Goal: Task Accomplishment & Management: Manage account settings

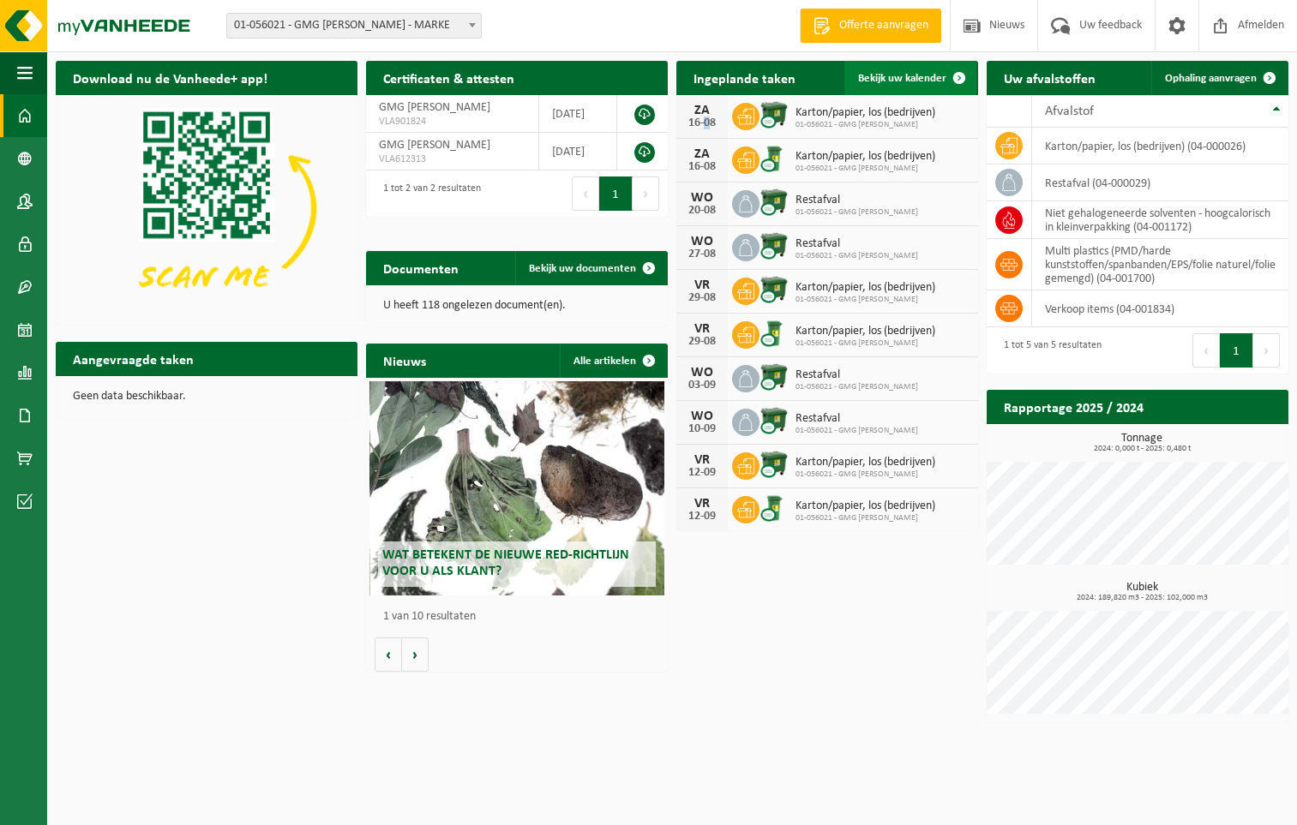
click at [922, 80] on span "Bekijk uw kalender" at bounding box center [902, 78] width 88 height 11
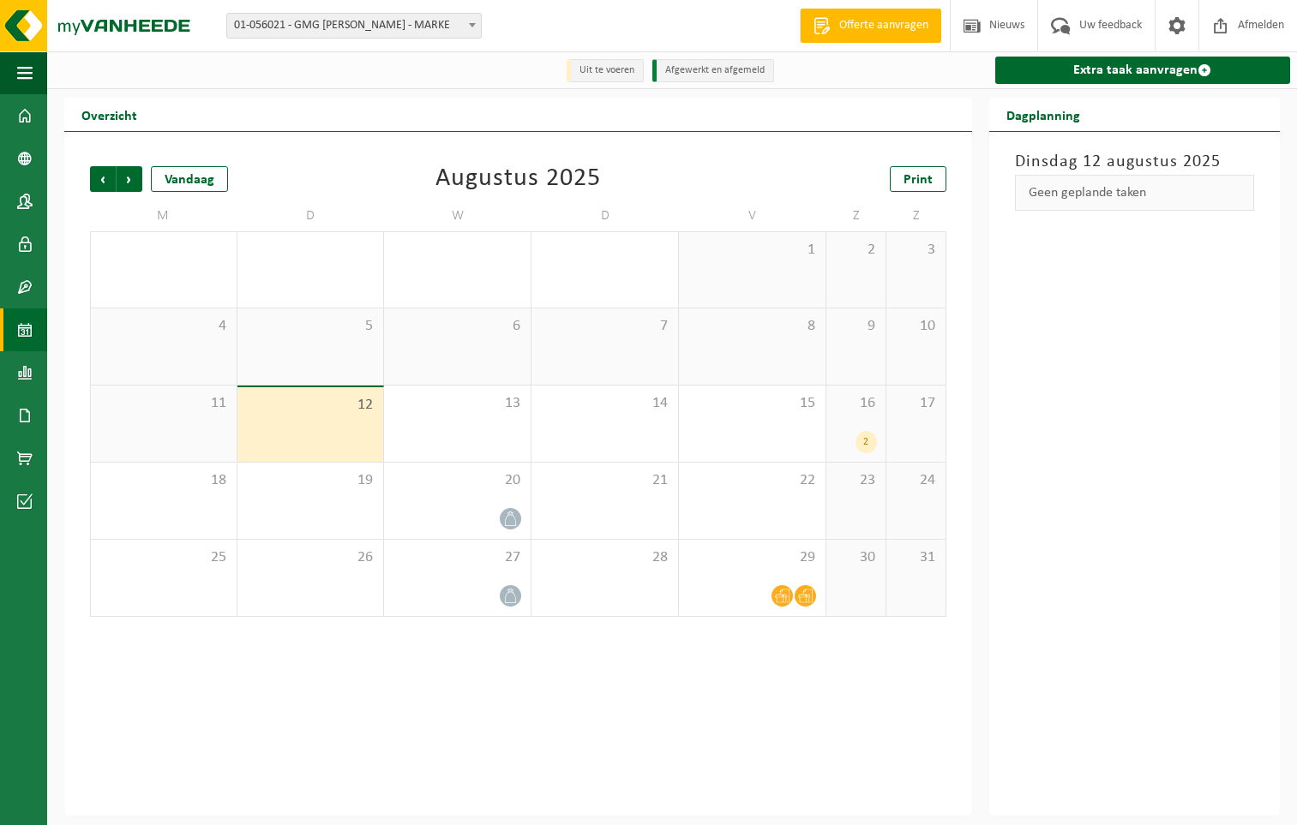
click at [862, 416] on div "16 2" at bounding box center [855, 424] width 59 height 76
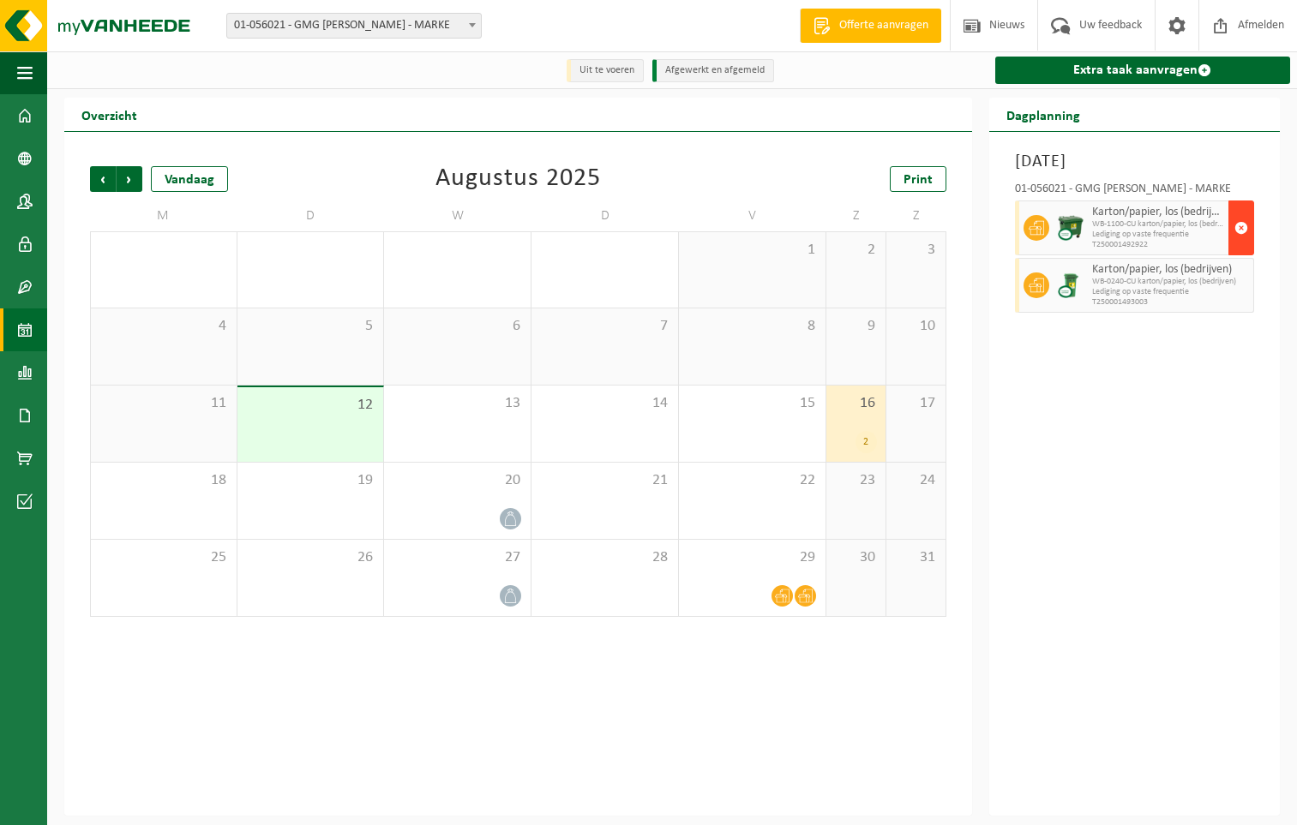
click at [1241, 229] on span "button" at bounding box center [1241, 228] width 14 height 34
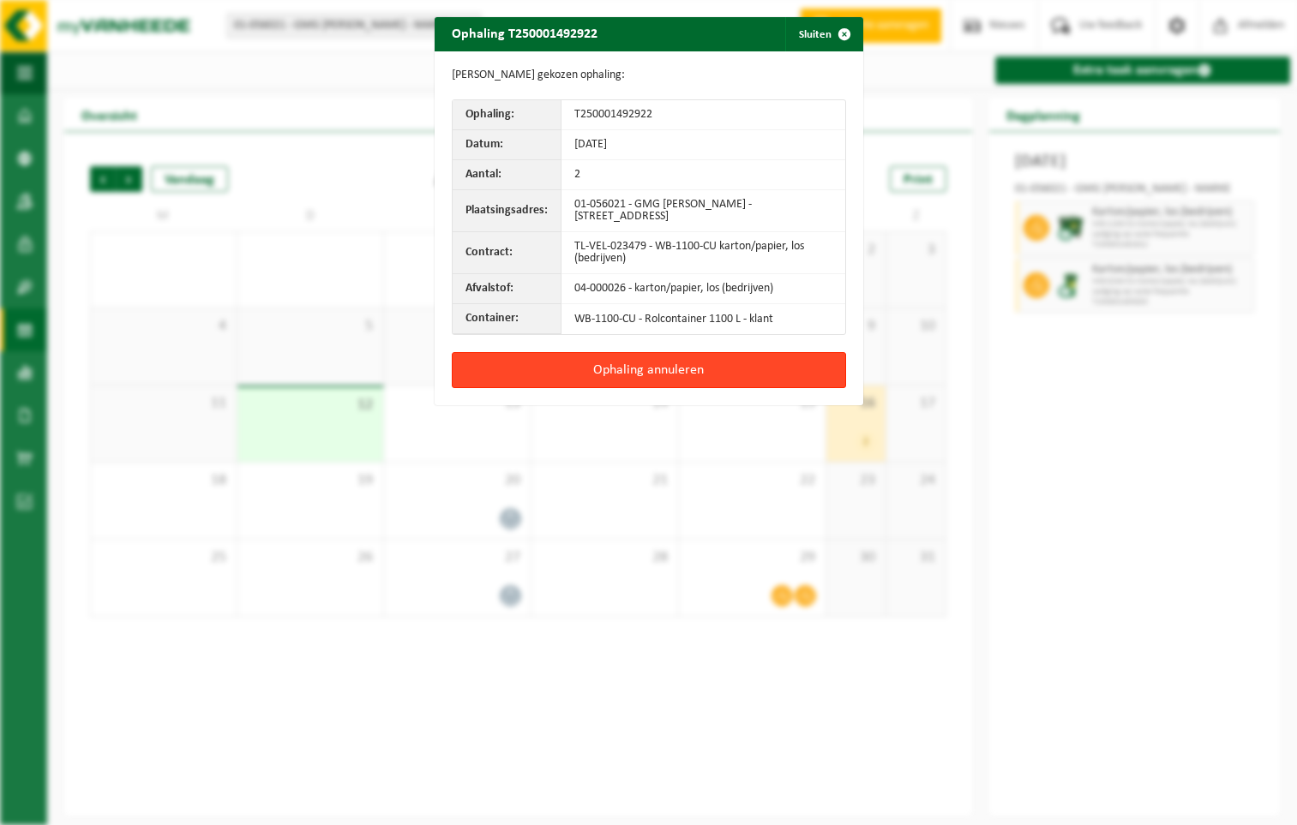
click at [681, 369] on button "Ophaling annuleren" at bounding box center [649, 370] width 394 height 36
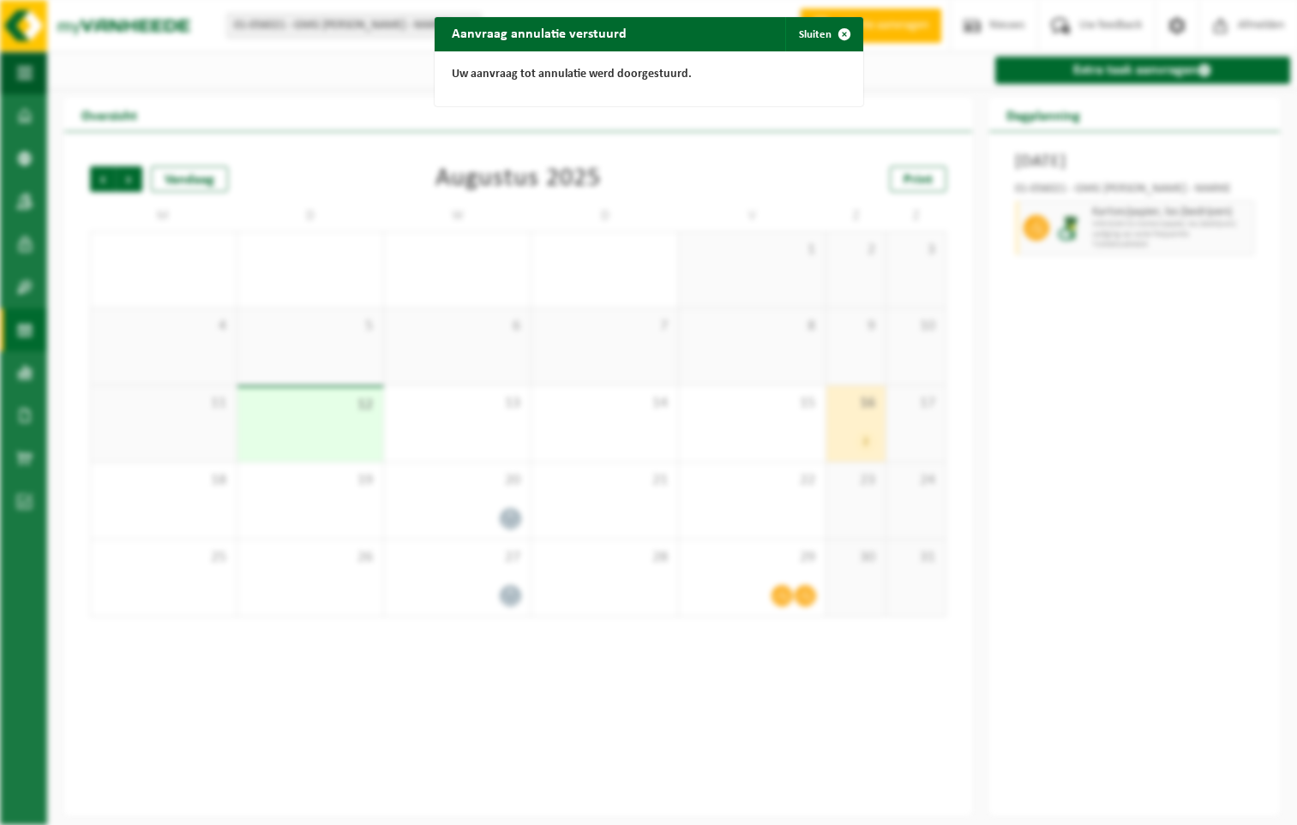
click at [864, 431] on div "Aanvraag annulatie verstuurd Sluiten Uw aanvraag tot annulatie werd doorgestuur…" at bounding box center [648, 412] width 1297 height 825
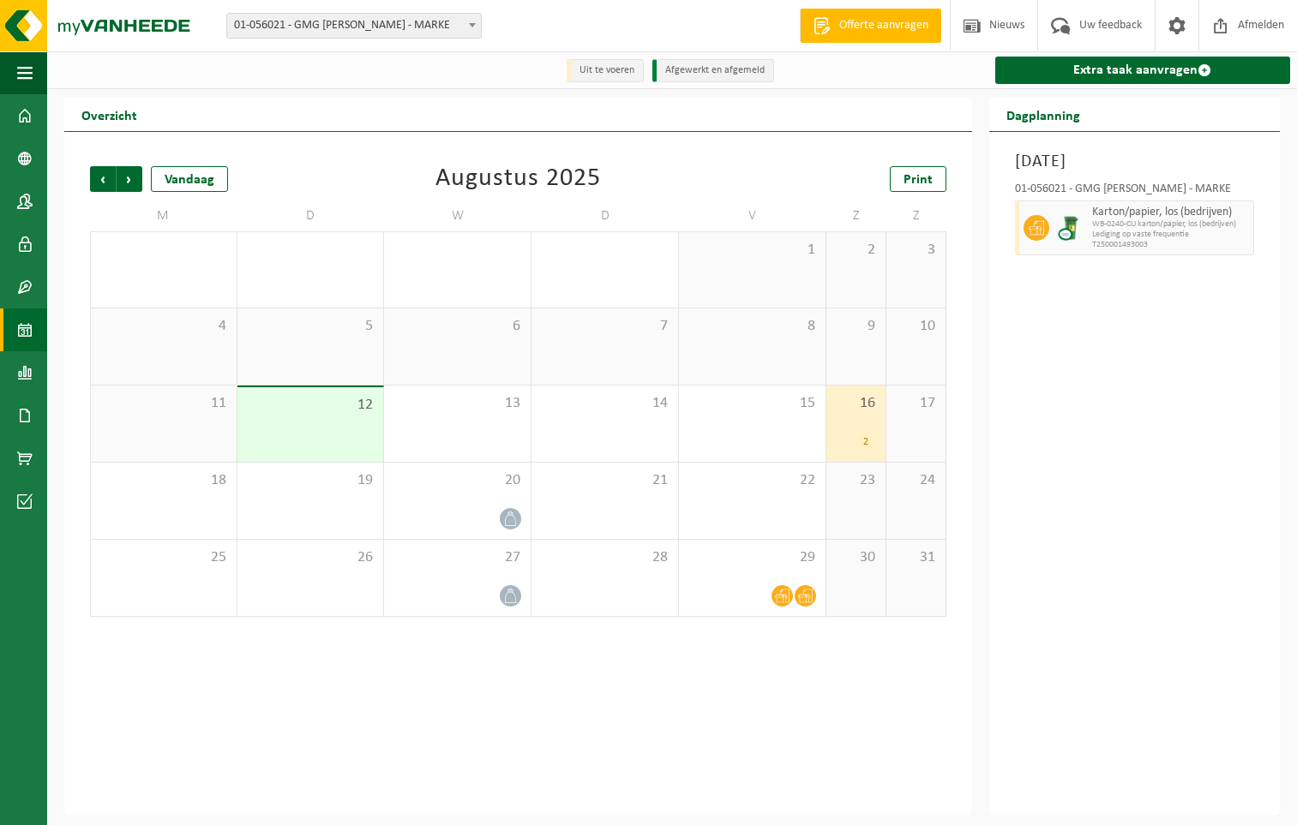
click at [862, 421] on div "16 2" at bounding box center [855, 424] width 59 height 76
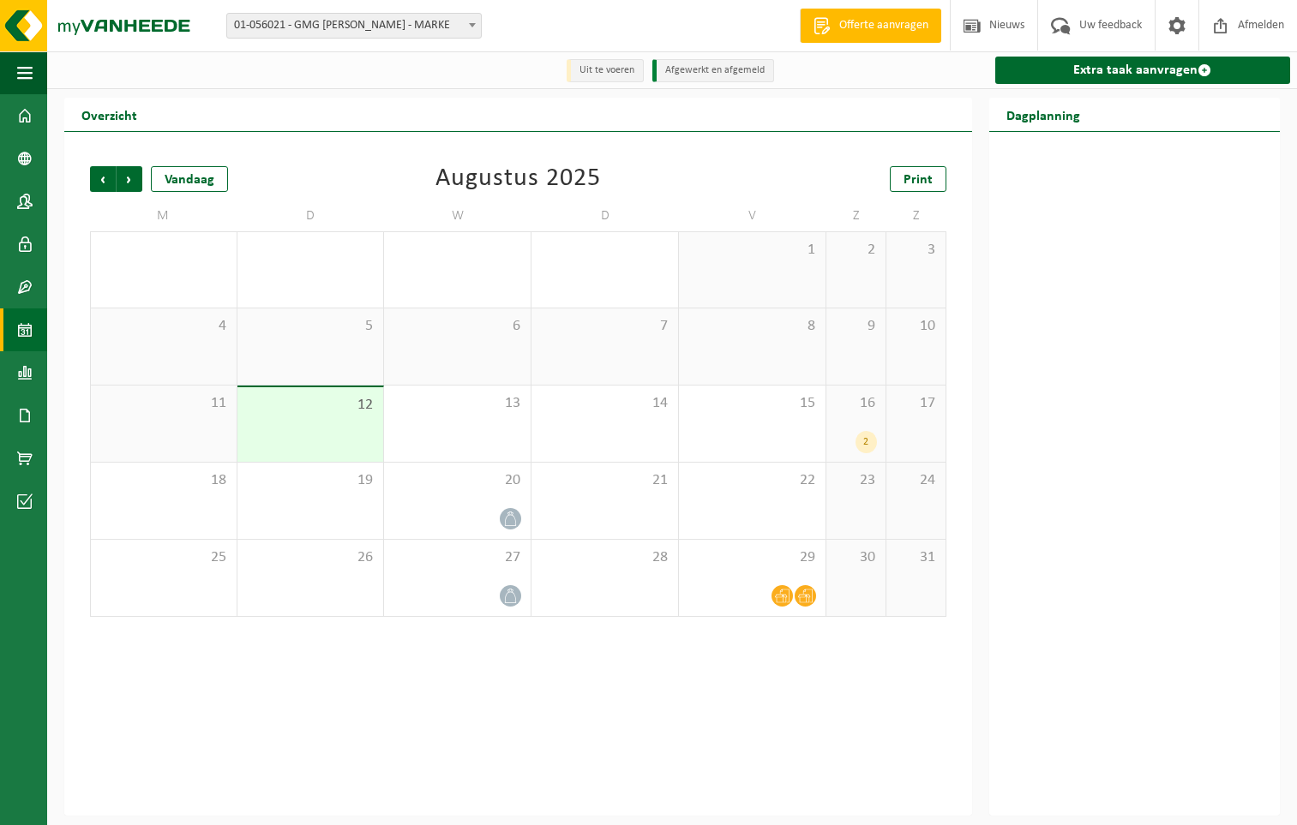
click at [852, 441] on div "2" at bounding box center [856, 442] width 42 height 22
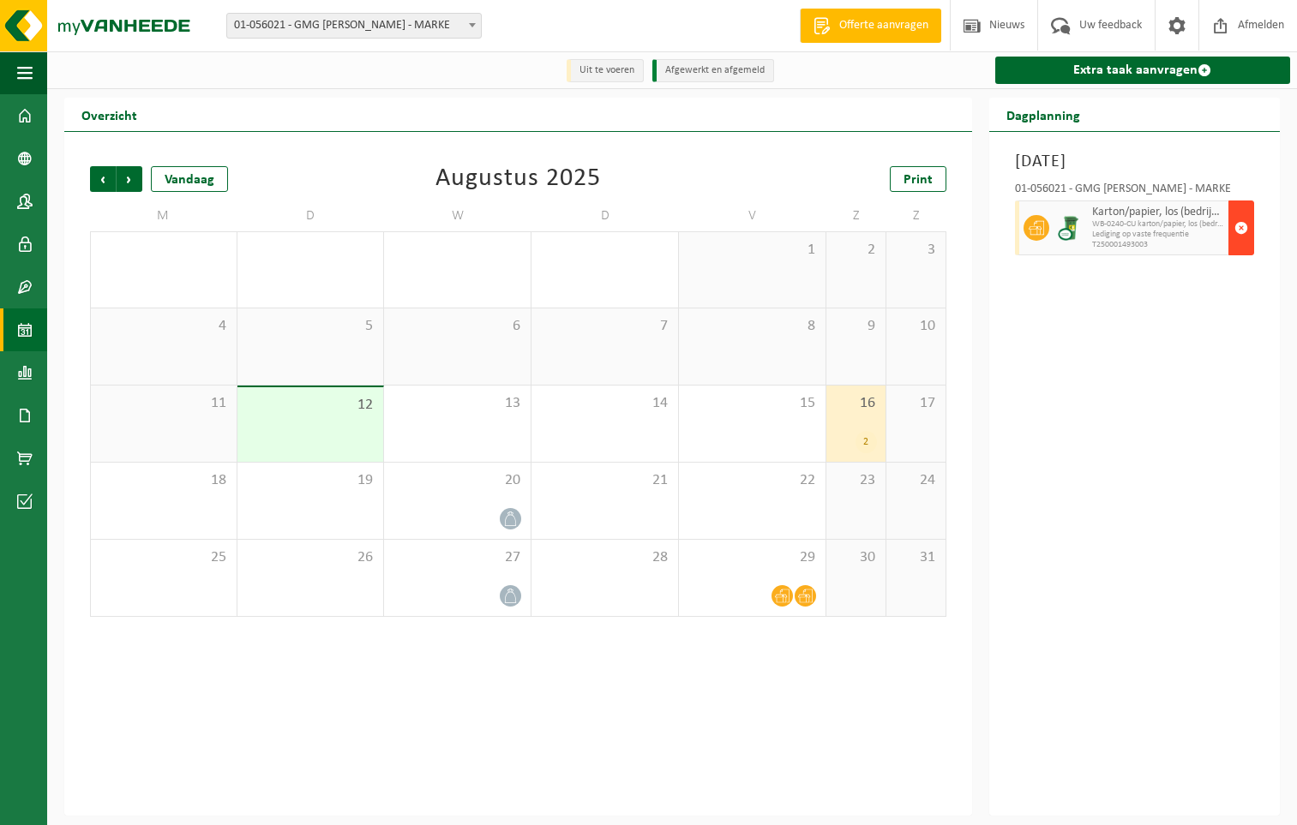
click at [1240, 231] on span "button" at bounding box center [1241, 228] width 14 height 34
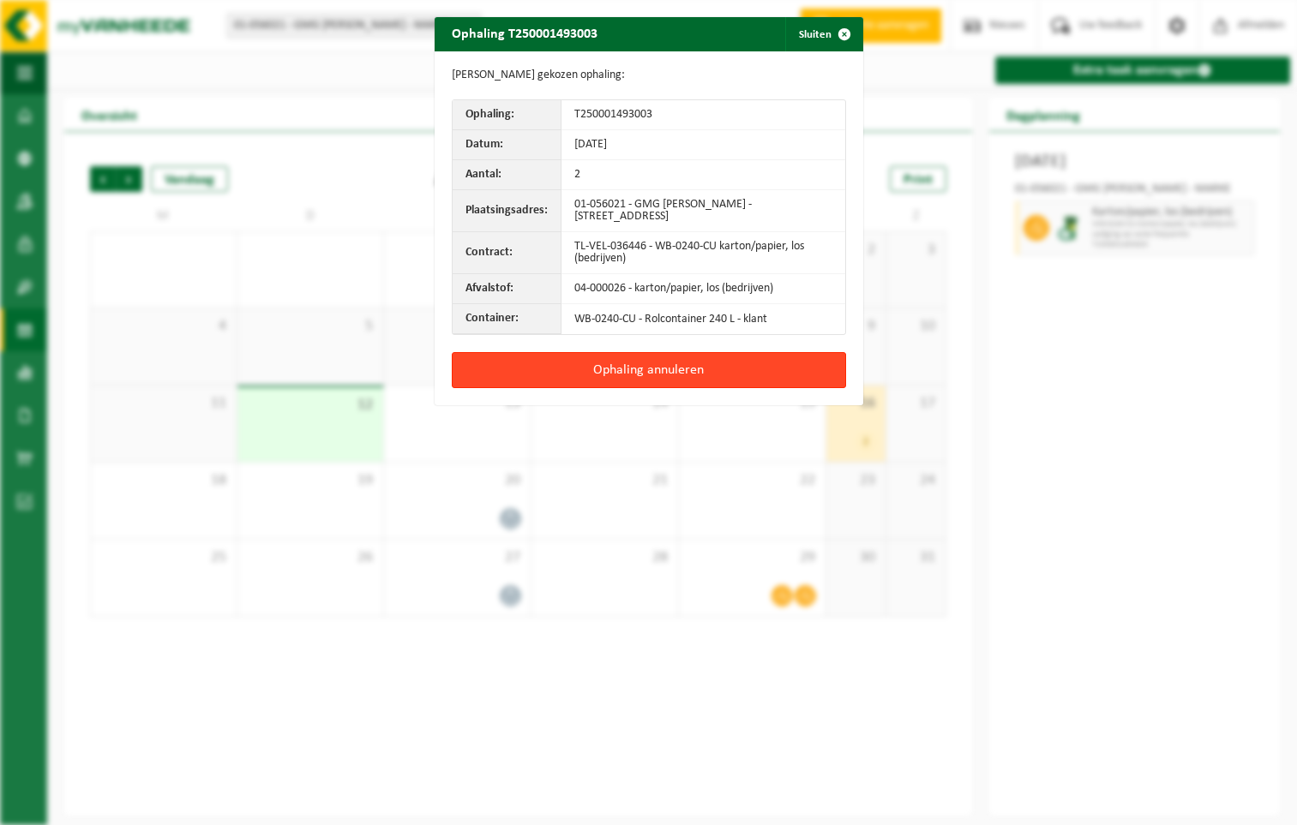
click at [615, 367] on button "Ophaling annuleren" at bounding box center [649, 370] width 394 height 36
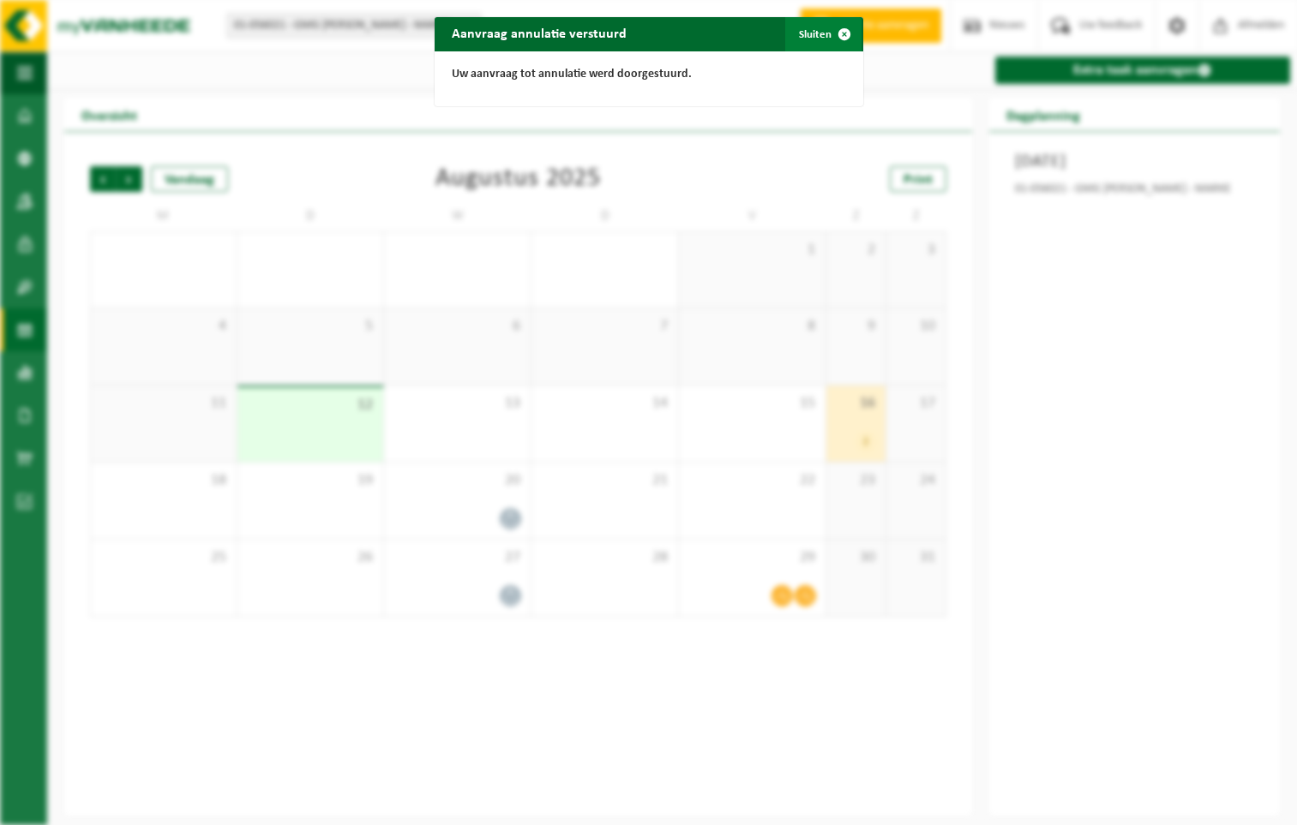
click at [818, 33] on button "Sluiten" at bounding box center [823, 34] width 76 height 34
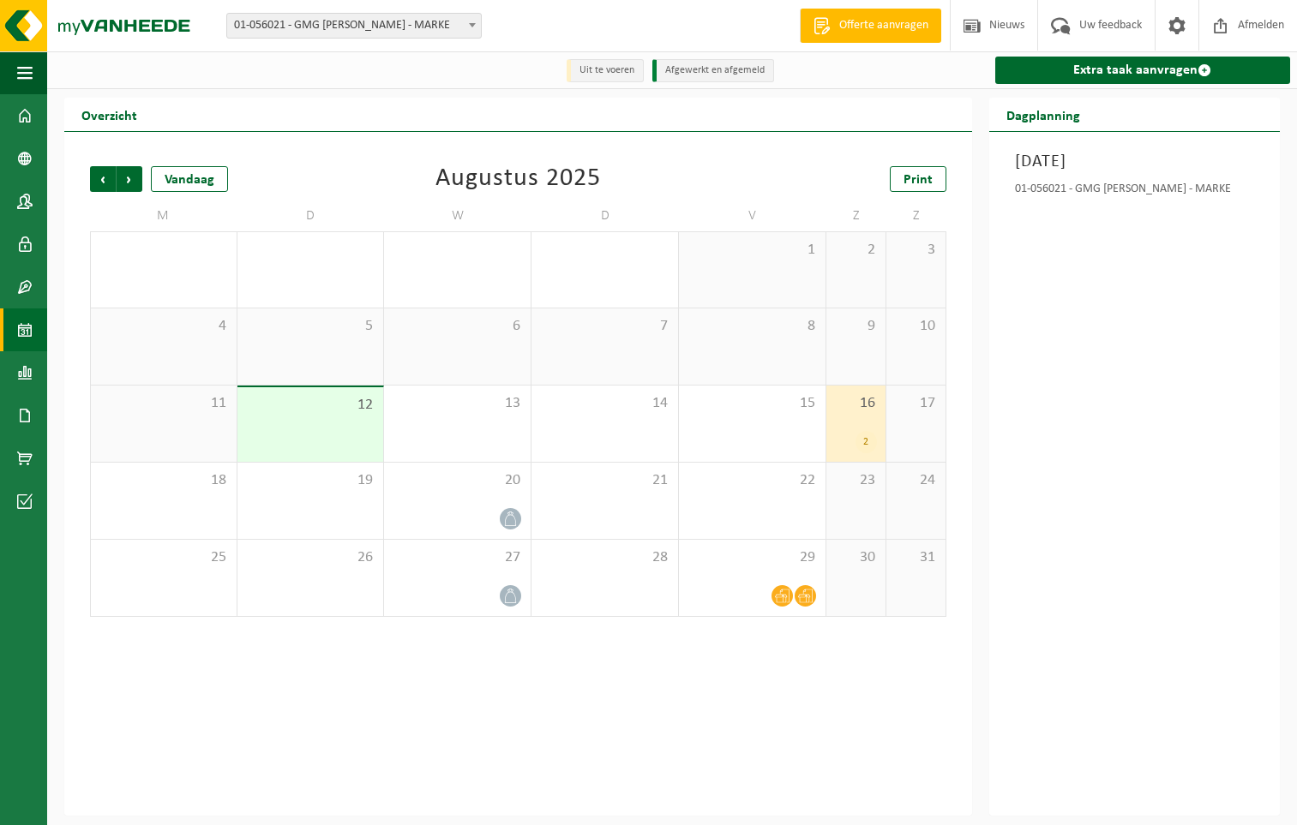
click at [867, 442] on div "2" at bounding box center [865, 442] width 21 height 22
click at [867, 448] on div "2" at bounding box center [865, 442] width 21 height 22
click at [765, 512] on div "22" at bounding box center [752, 501] width 147 height 76
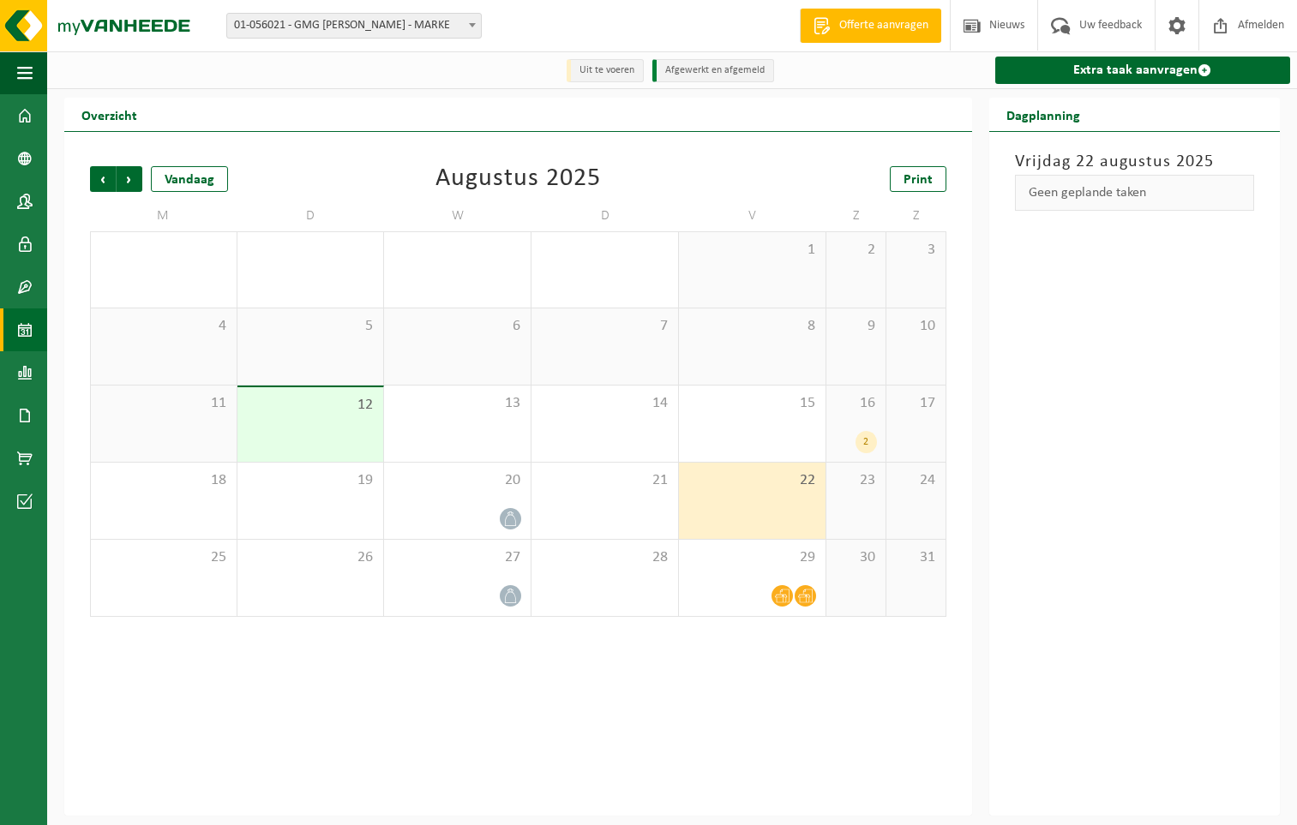
click at [853, 515] on div "23" at bounding box center [855, 501] width 59 height 76
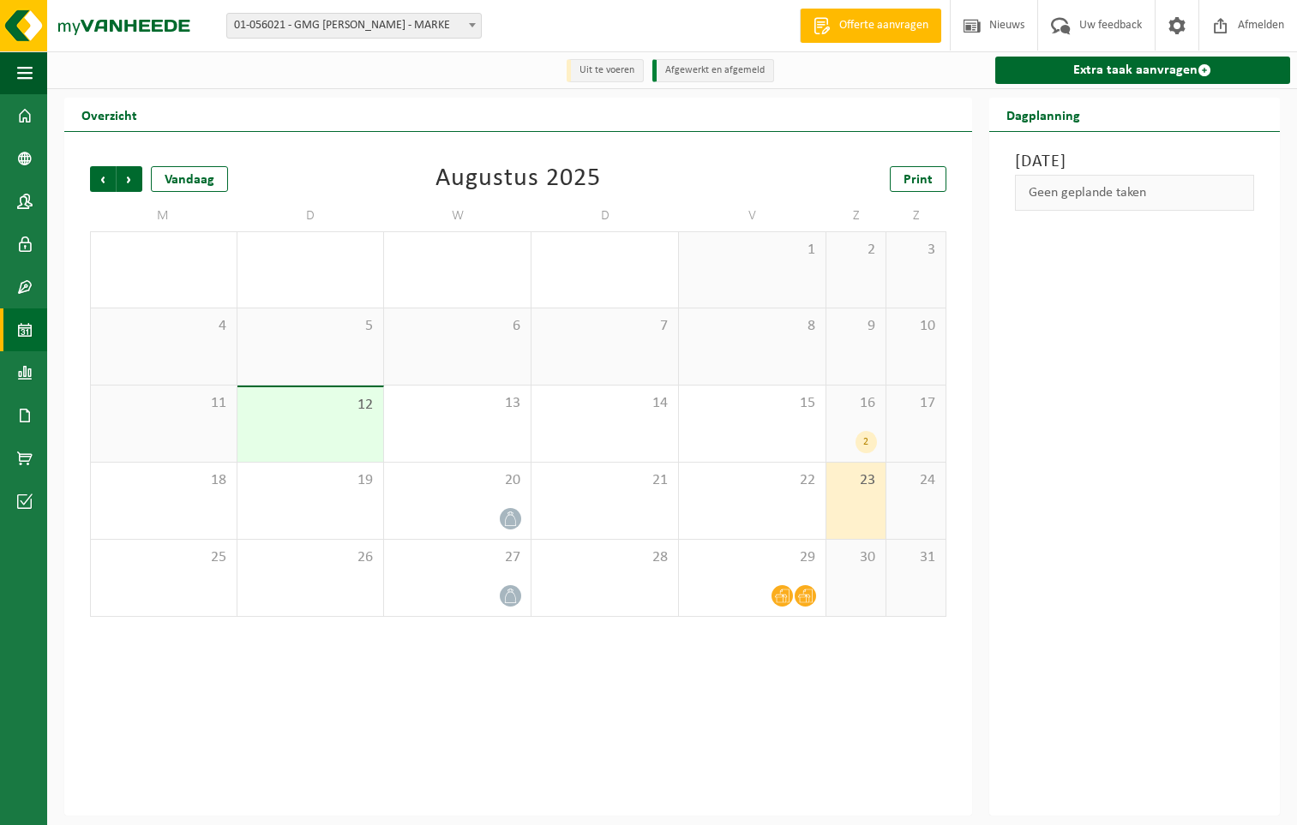
click at [868, 442] on div "2" at bounding box center [865, 442] width 21 height 22
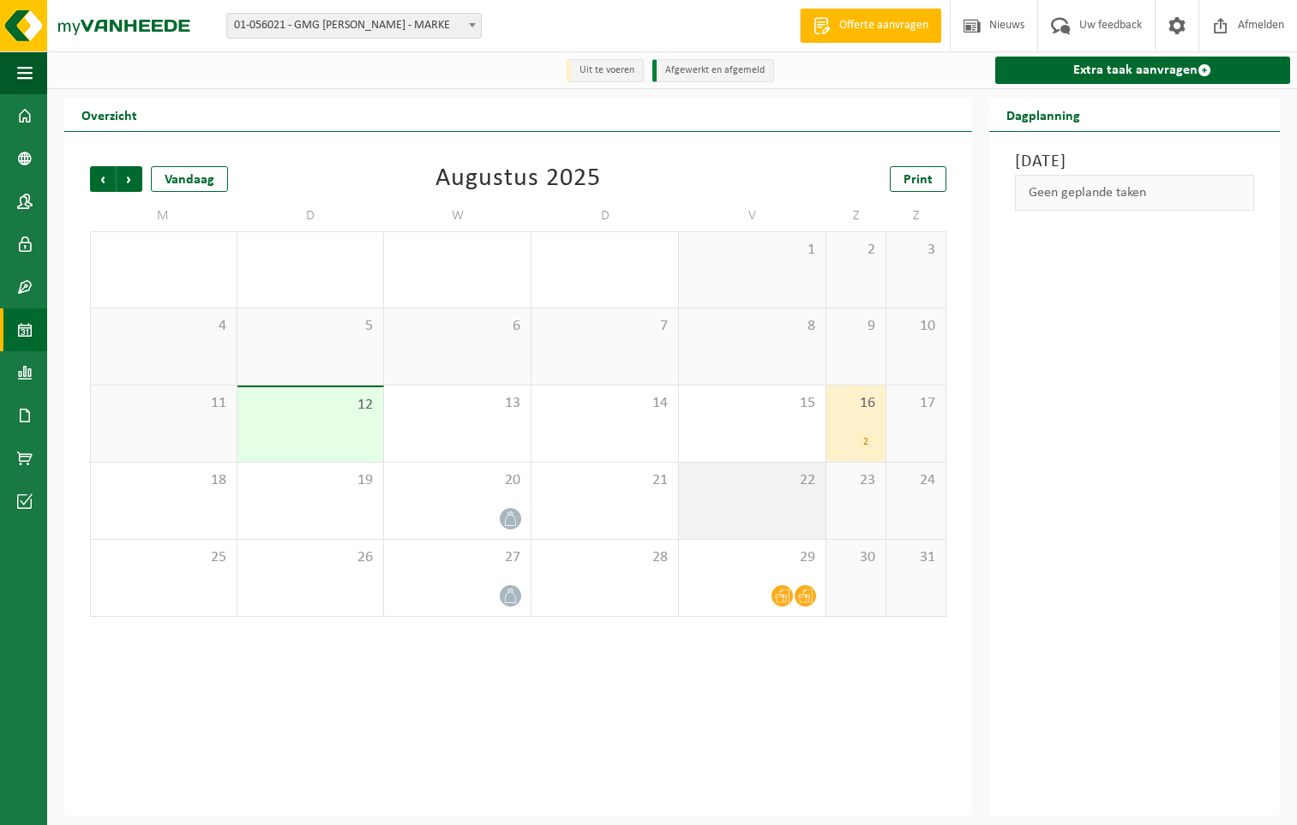
click at [818, 483] on div "22" at bounding box center [752, 501] width 147 height 76
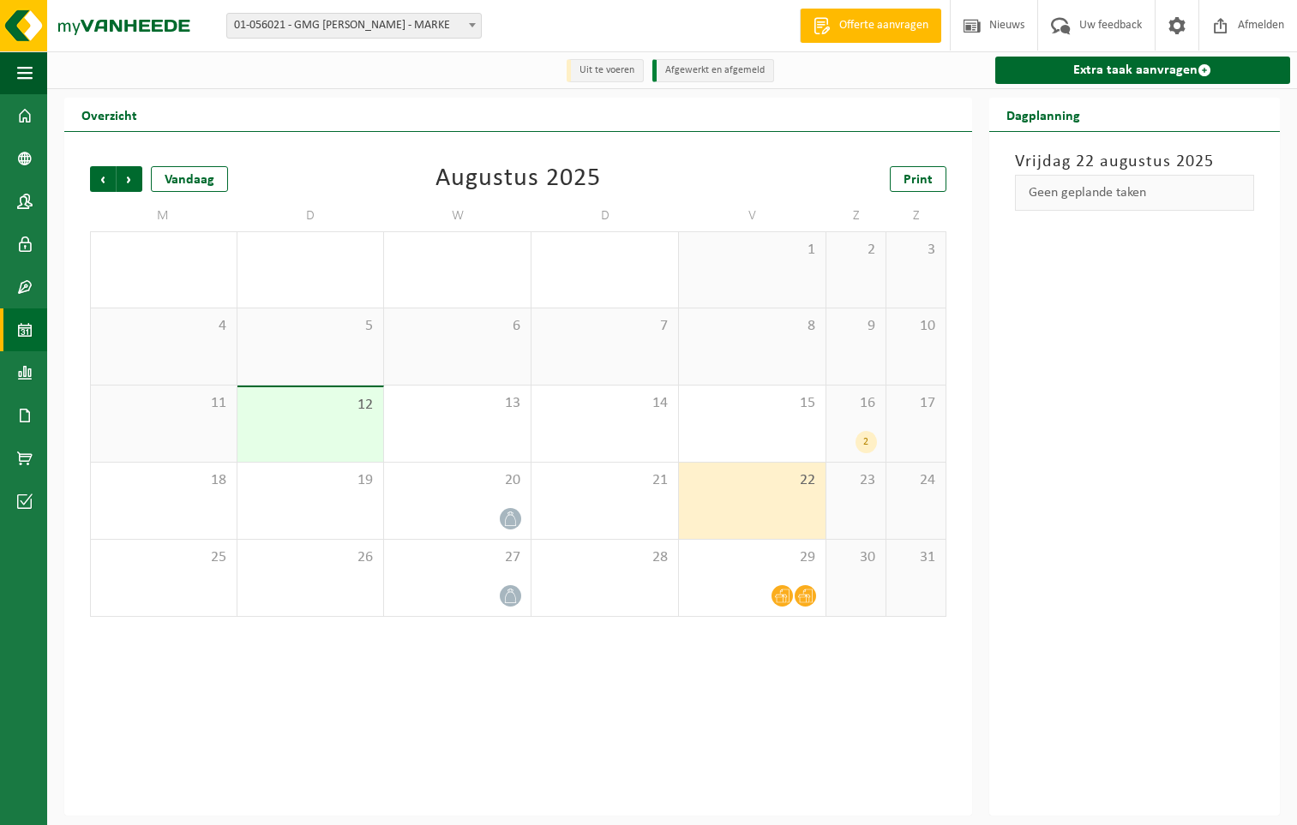
click at [807, 669] on div "Vorige Volgende Vandaag [DATE] Print M D W D V Z Z 28 29 30 31 1 2 3 4 5 6 7 8 …" at bounding box center [518, 474] width 908 height 684
click at [651, 690] on div "Vorige Volgende Vandaag [DATE] Print M D W D V Z Z 28 29 30 31 1 2 3 4 5 6 7 8 …" at bounding box center [518, 474] width 908 height 684
click at [536, 687] on div "Vorige Volgende Vandaag [DATE] Print M D W D V Z Z 28 29 30 31 1 2 3 4 5 6 7 8 …" at bounding box center [518, 474] width 908 height 684
click at [623, 699] on div "Vorige Volgende Vandaag [DATE] Print M D W D V Z Z 28 29 30 31 1 2 3 4 5 6 7 8 …" at bounding box center [518, 474] width 908 height 684
click at [507, 412] on span "13" at bounding box center [457, 403] width 129 height 19
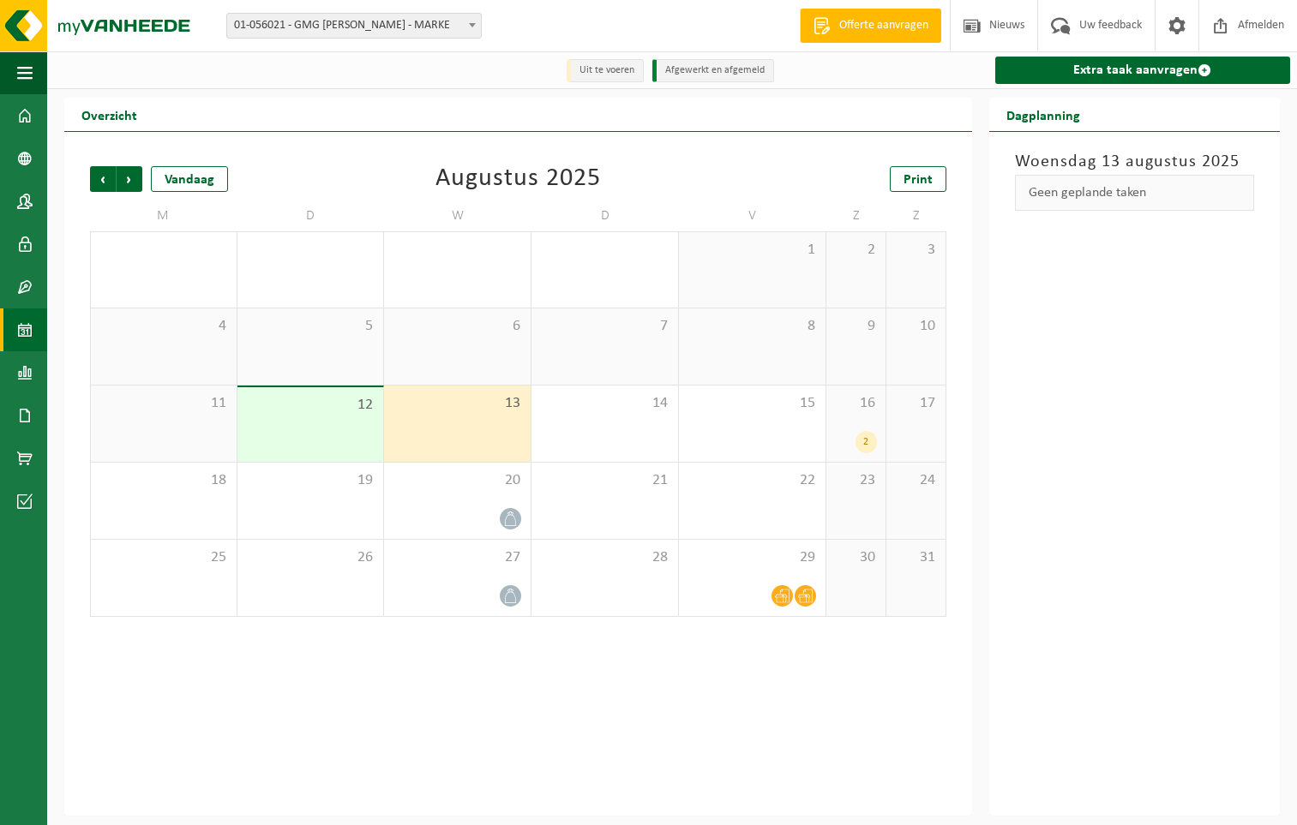
click at [609, 658] on div "Vorige Volgende Vandaag [DATE] Print M D W D V Z Z 28 29 30 31 1 2 3 4 5 6 7 8 …" at bounding box center [518, 474] width 908 height 684
